Goal: Information Seeking & Learning: Learn about a topic

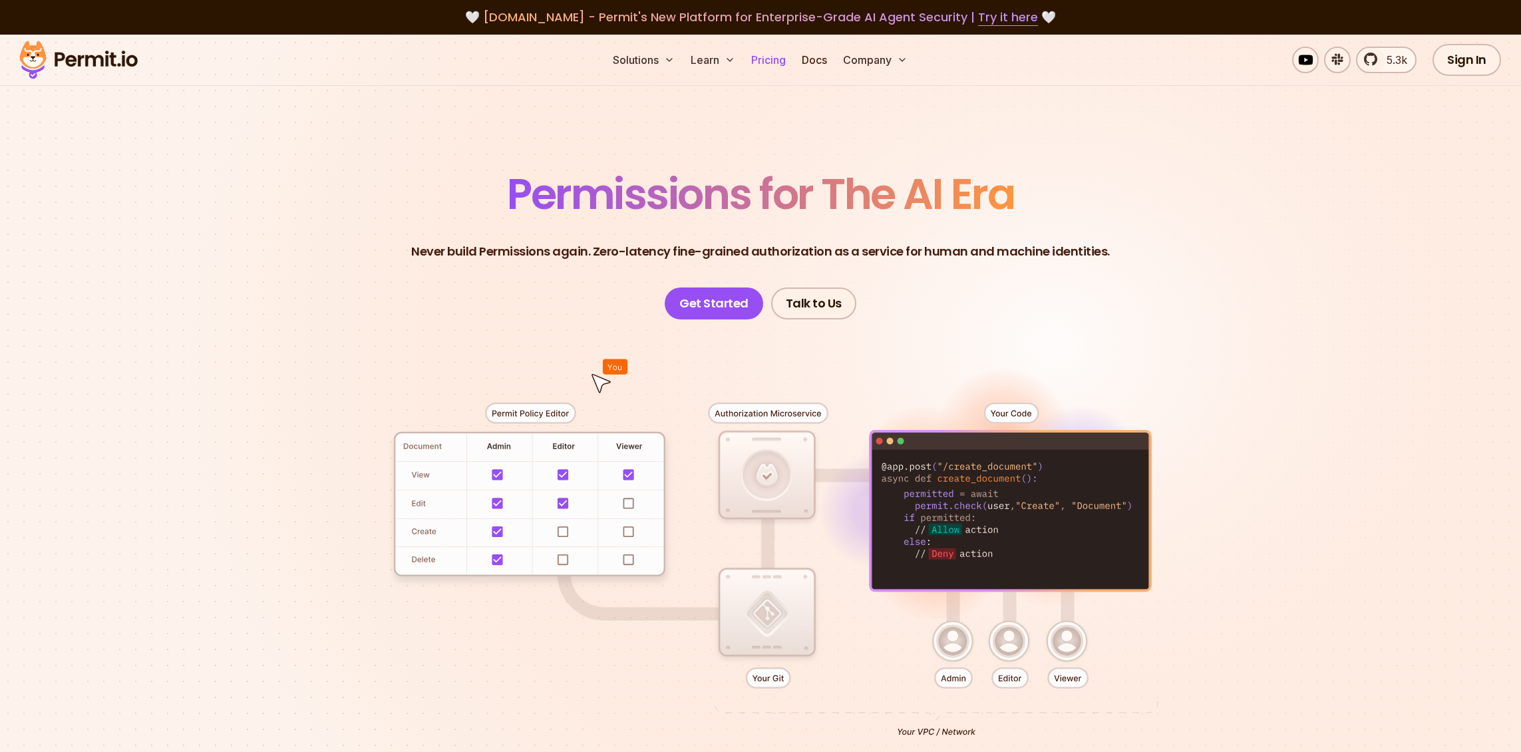
click at [764, 62] on link "Pricing" at bounding box center [768, 60] width 45 height 27
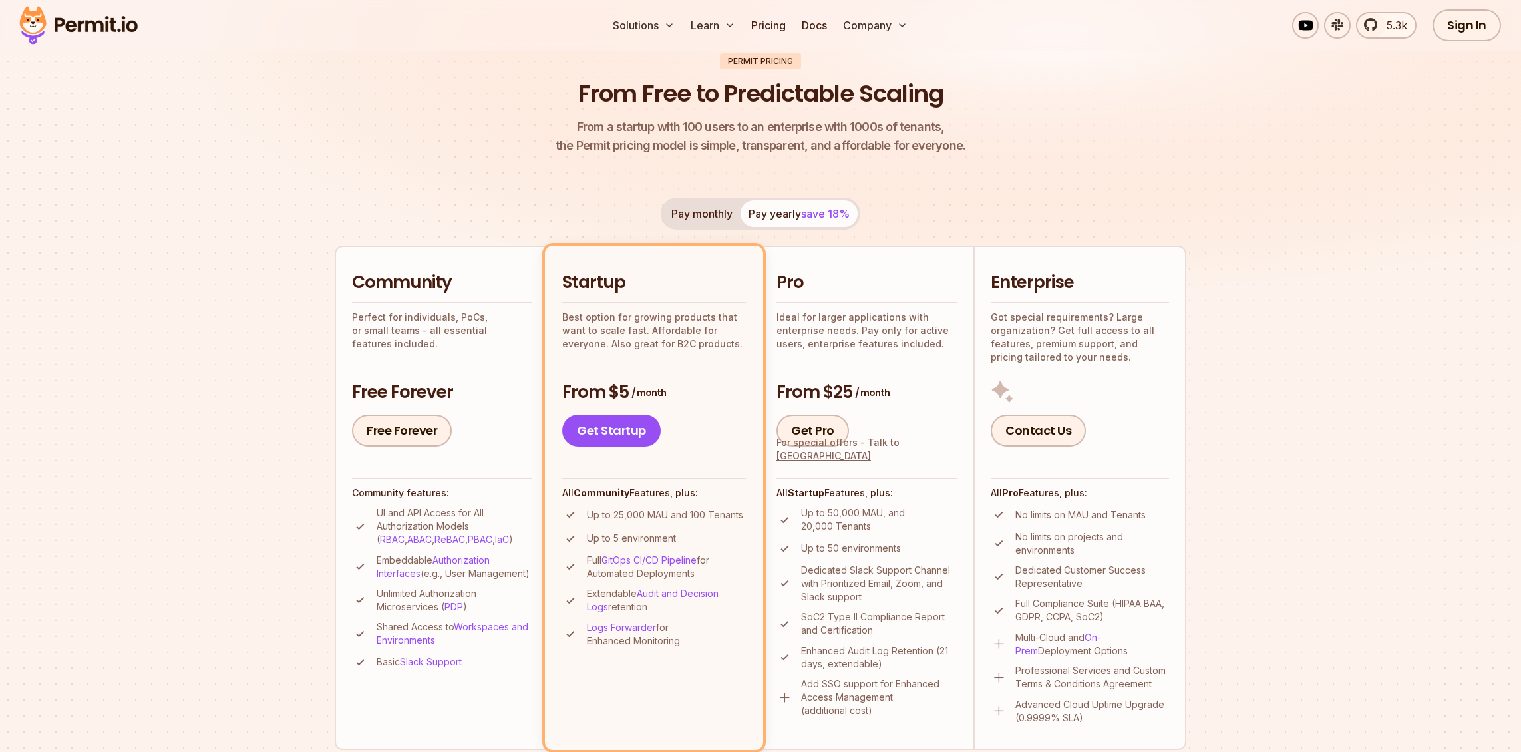
scroll to position [180, 0]
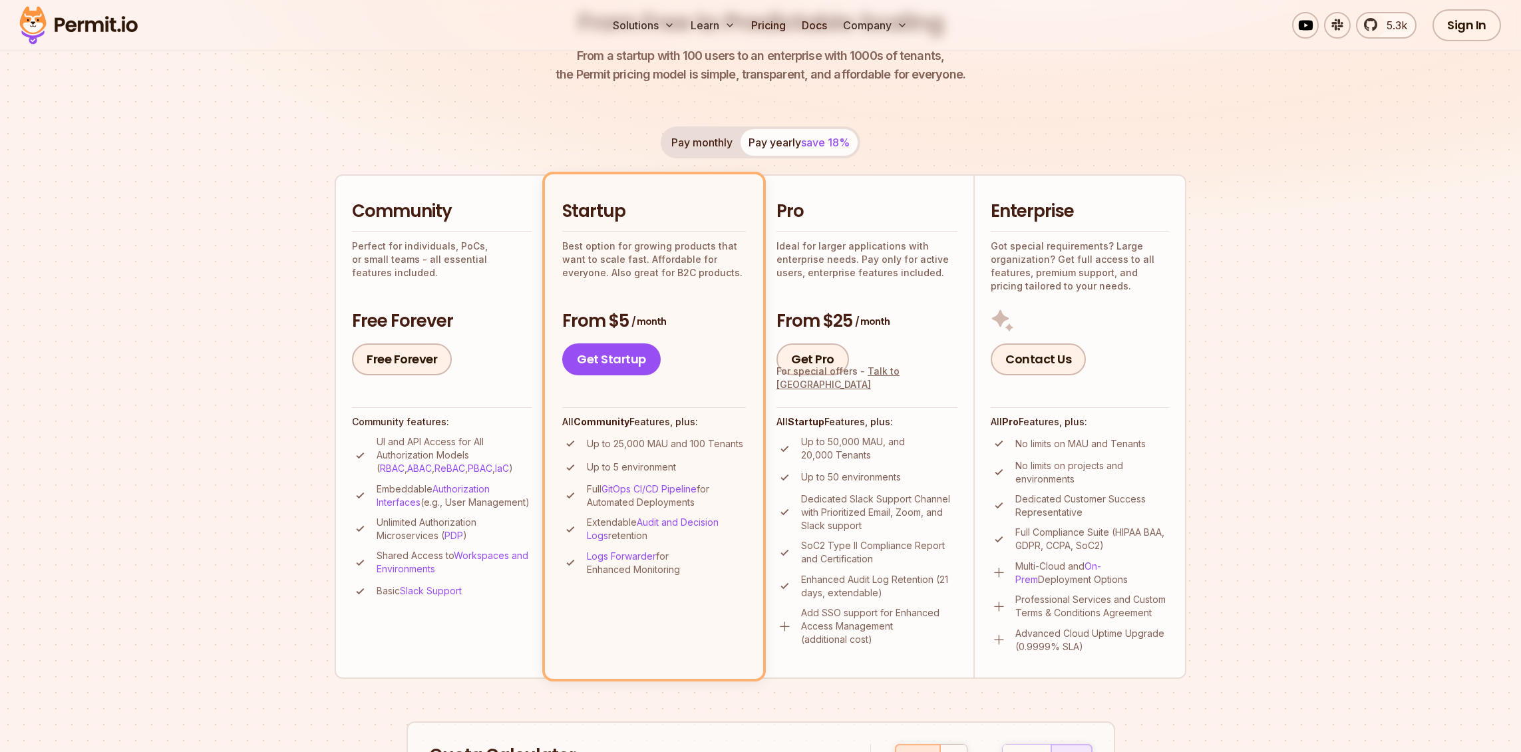
click at [1099, 649] on p "Advanced Cloud Uptime Upgrade (0.9999% SLA)" at bounding box center [1092, 640] width 154 height 27
click at [1068, 145] on div "Pay monthly Pay yearly save 18% Community Perfect for individuals, PoCs, or sma…" at bounding box center [761, 402] width 852 height 552
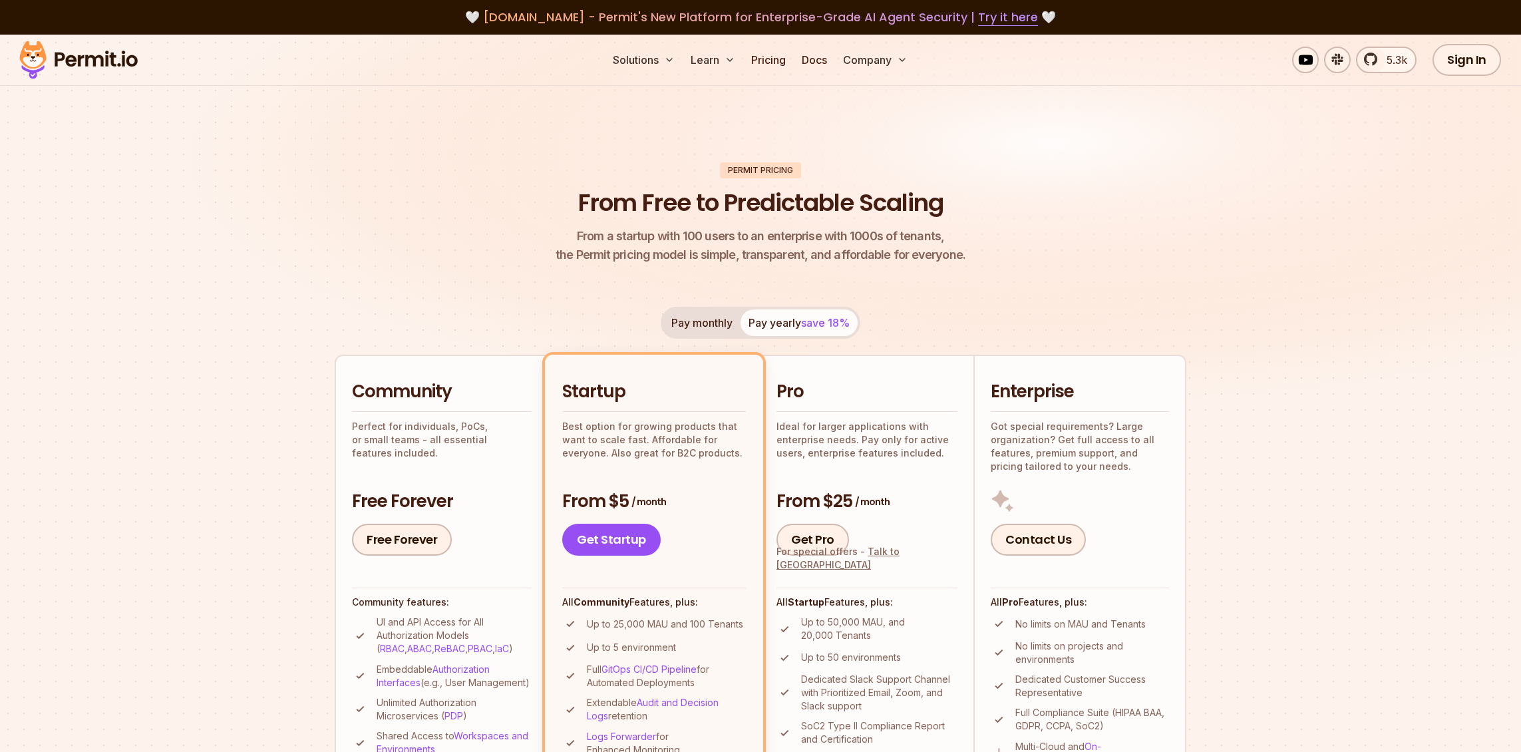
click at [1049, 421] on p "Got special requirements? Large organization? Get full access to all features, …" at bounding box center [1080, 446] width 178 height 53
drag, startPoint x: 772, startPoint y: 327, endPoint x: 609, endPoint y: 250, distance: 181.0
click at [770, 324] on div "Pay monthly Pay yearly save 18%" at bounding box center [761, 323] width 200 height 32
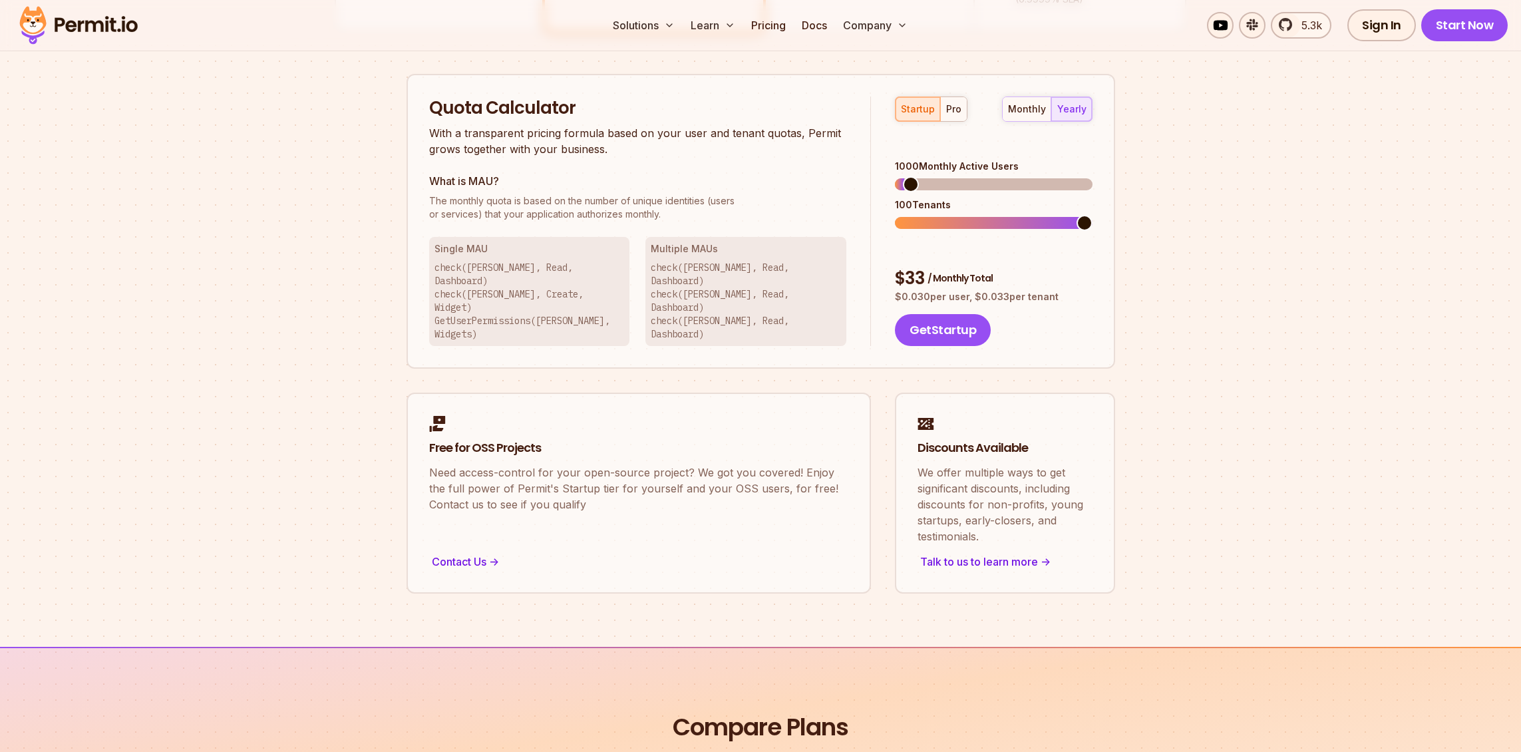
scroll to position [647, 0]
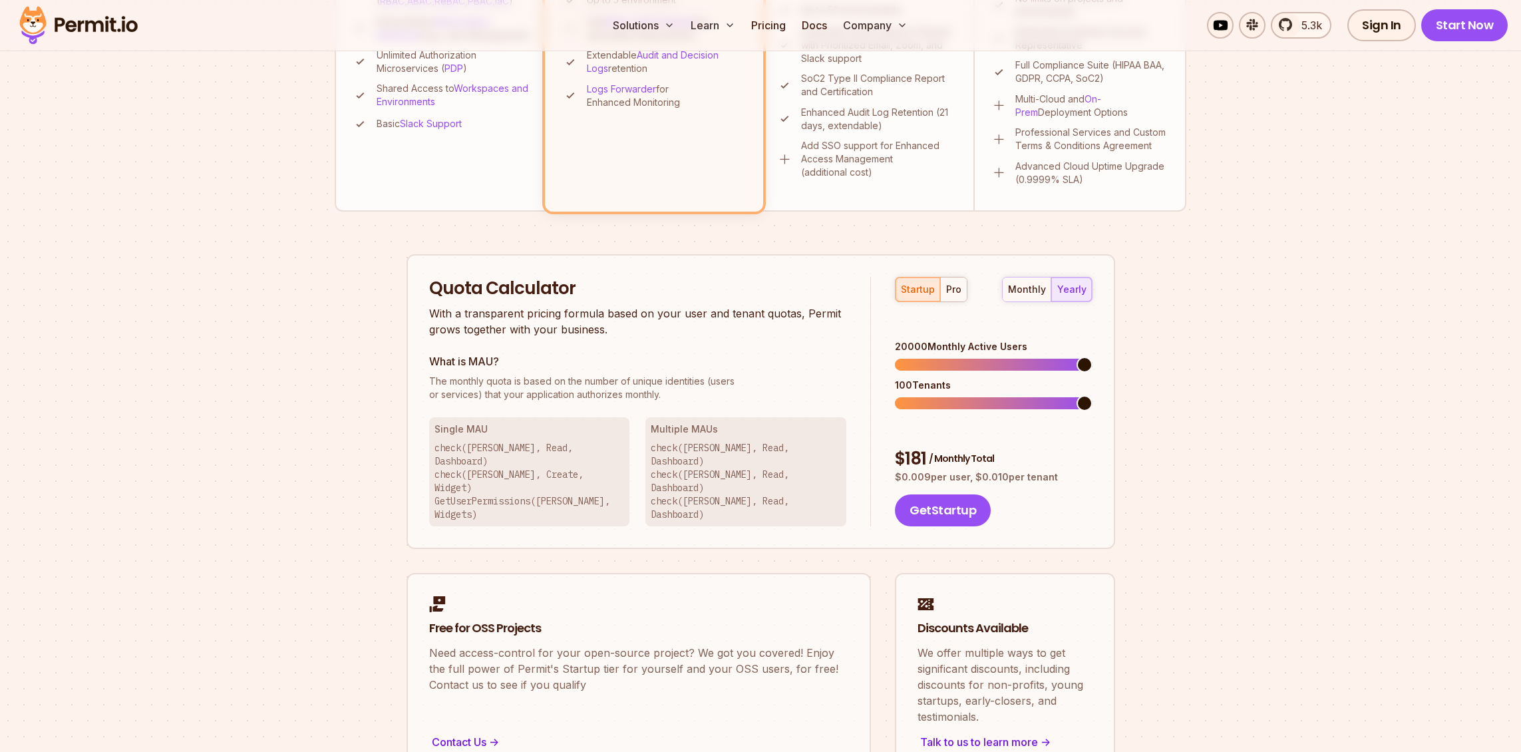
click at [1093, 357] on span at bounding box center [1085, 365] width 16 height 16
click at [957, 296] on button "pro" at bounding box center [953, 289] width 27 height 24
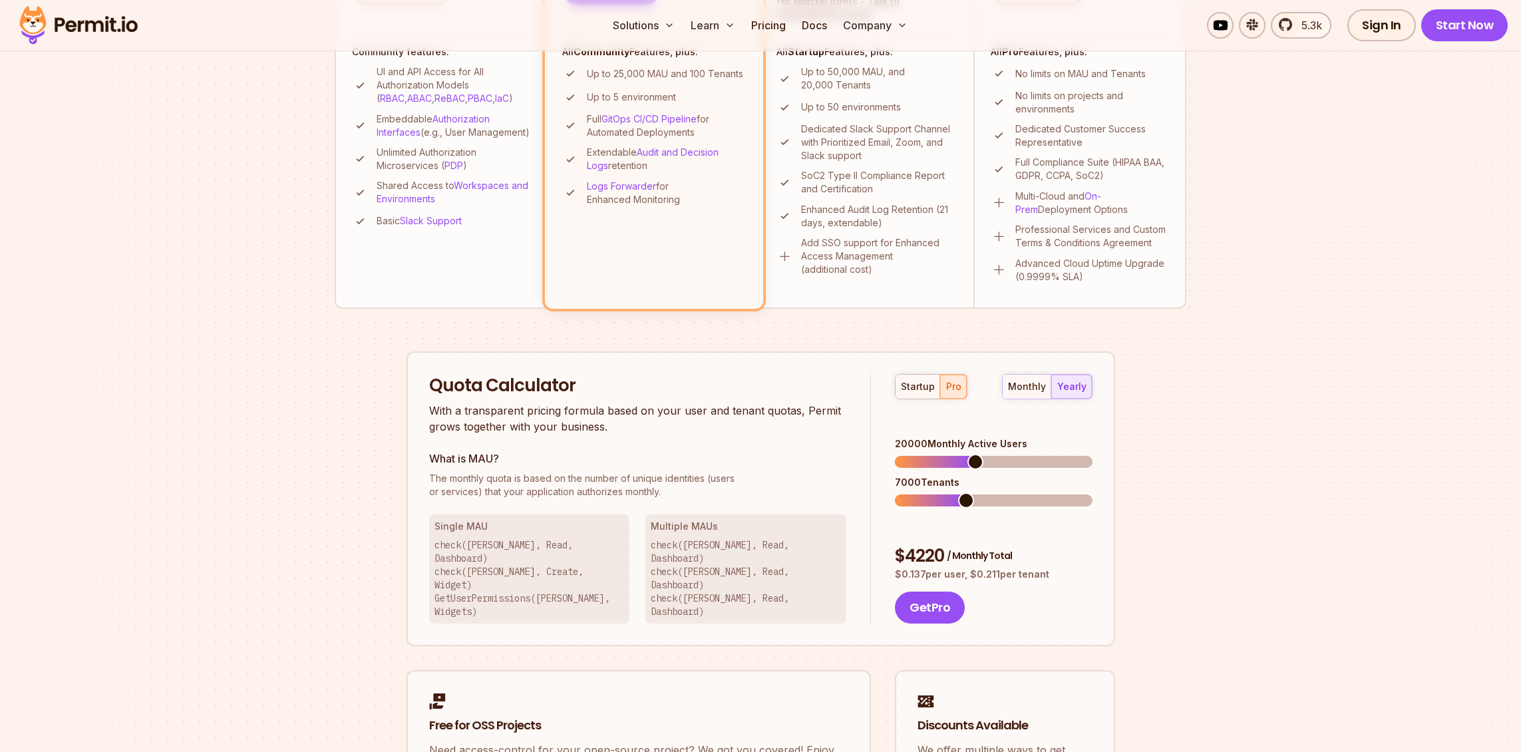
scroll to position [232, 0]
